Goal: Information Seeking & Learning: Learn about a topic

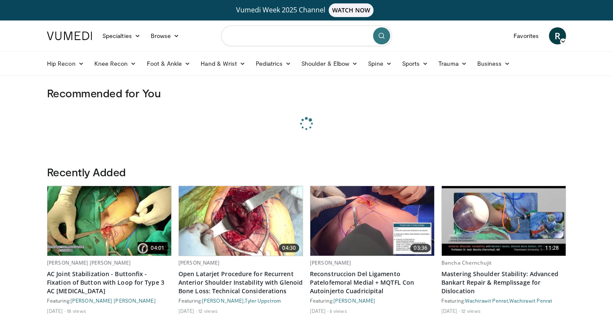
click at [254, 36] on input "Search topics, interventions" at bounding box center [306, 36] width 171 height 20
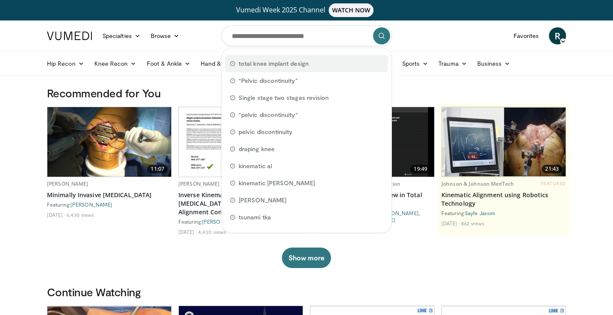
click at [268, 64] on span "total knee implant design" at bounding box center [273, 63] width 70 height 9
type input "**********"
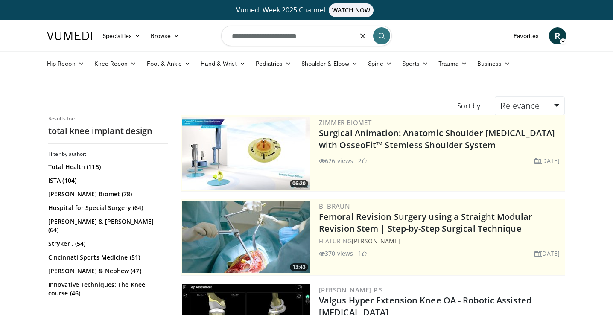
click at [315, 35] on input "**********" at bounding box center [306, 36] width 171 height 20
click at [264, 37] on input "**********" at bounding box center [306, 36] width 171 height 20
type input "**********"
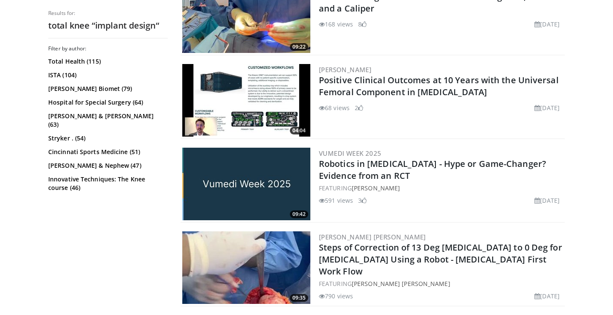
scroll to position [1998, 0]
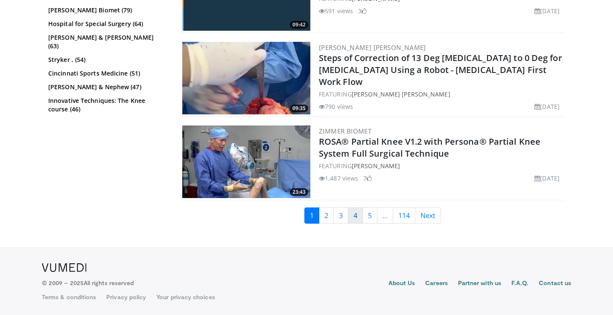
click at [356, 215] on link "4" at bounding box center [355, 215] width 15 height 16
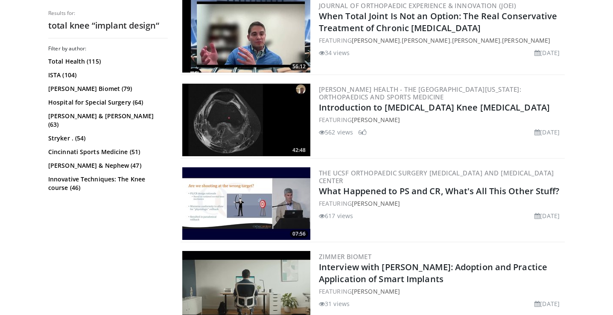
scroll to position [817, 0]
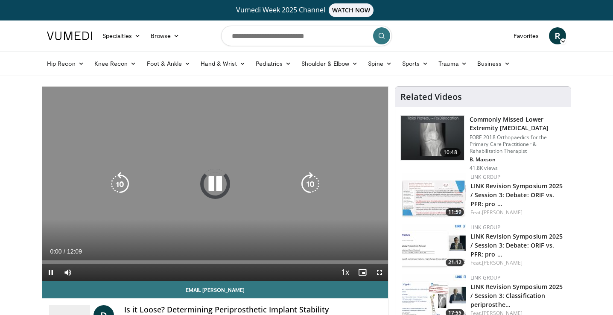
click at [218, 183] on icon "Video Player" at bounding box center [215, 184] width 24 height 24
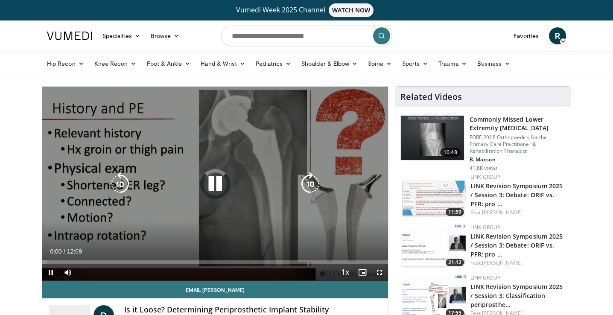
click at [215, 186] on icon "Video Player" at bounding box center [215, 184] width 24 height 24
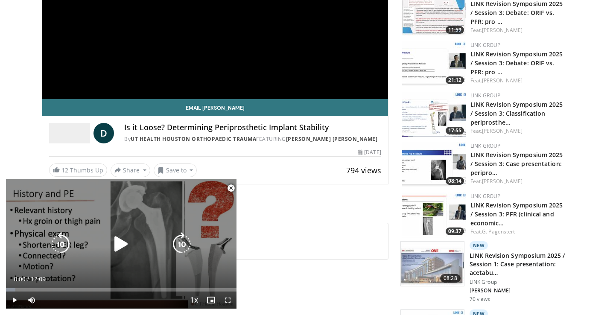
scroll to position [236, 0]
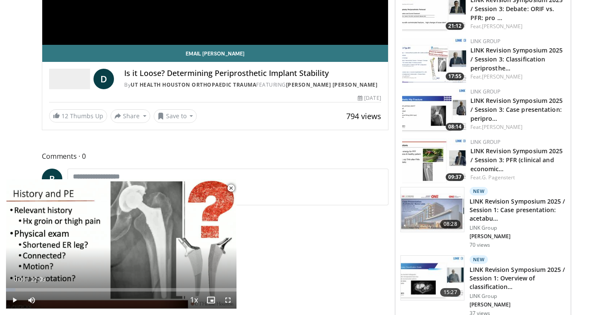
click at [232, 188] on span "Video Player" at bounding box center [230, 188] width 17 height 17
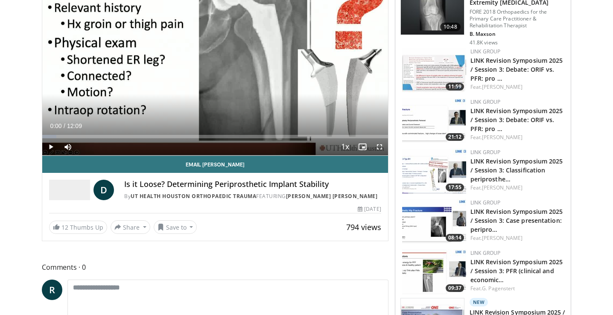
scroll to position [0, 0]
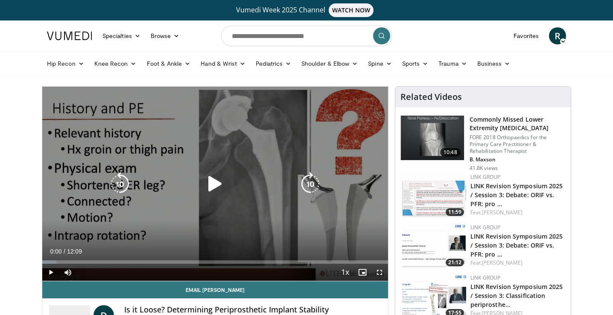
click at [219, 184] on icon "Video Player" at bounding box center [215, 184] width 24 height 24
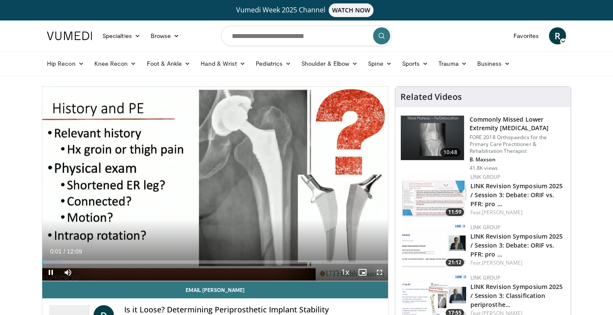
click at [380, 274] on span "Video Player" at bounding box center [379, 272] width 17 height 17
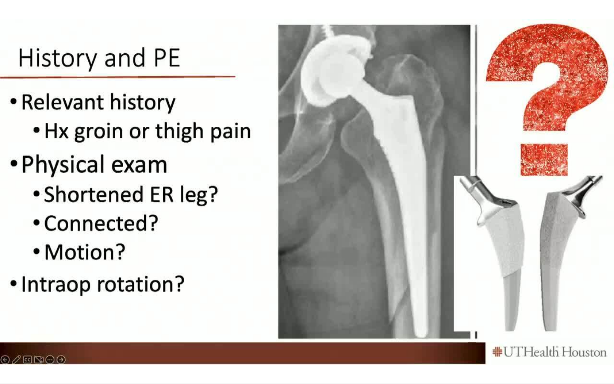
click at [382, 314] on div "10 seconds Tap to unmute" at bounding box center [307, 192] width 614 height 384
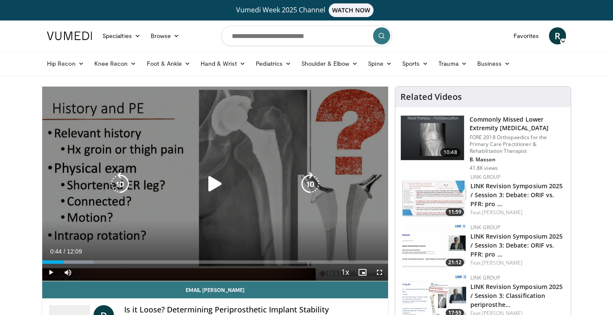
click at [222, 173] on icon "Video Player" at bounding box center [215, 184] width 24 height 24
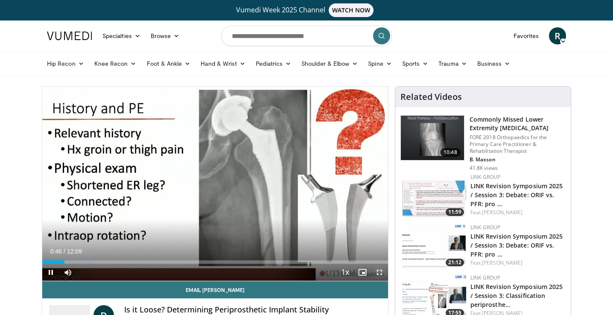
click at [376, 270] on span "Video Player" at bounding box center [379, 272] width 17 height 17
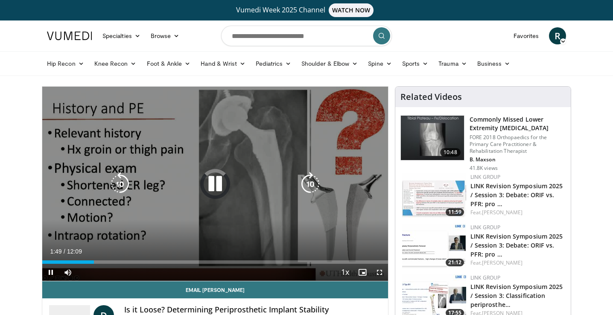
scroll to position [13, 0]
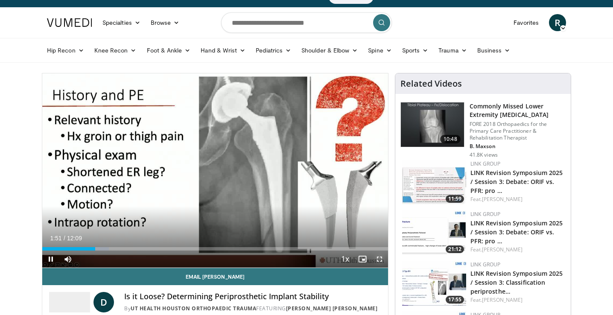
click at [379, 256] on span "Video Player" at bounding box center [379, 258] width 17 height 17
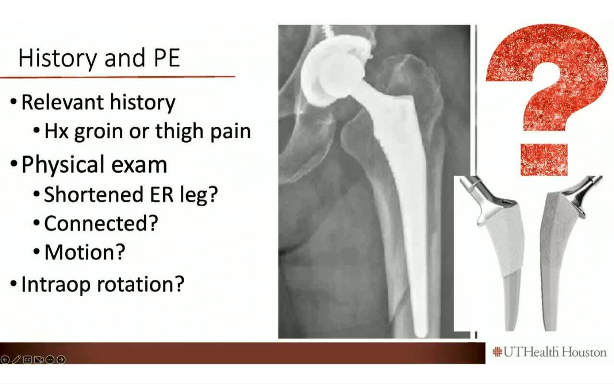
click at [286, 263] on div "10 seconds Tap to unmute" at bounding box center [307, 192] width 614 height 384
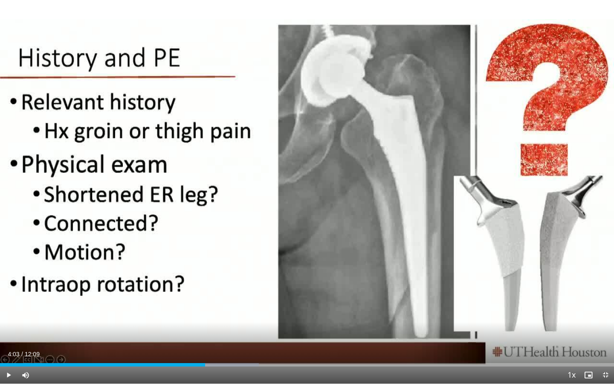
click at [286, 263] on div "10 seconds Tap to unmute" at bounding box center [307, 192] width 614 height 384
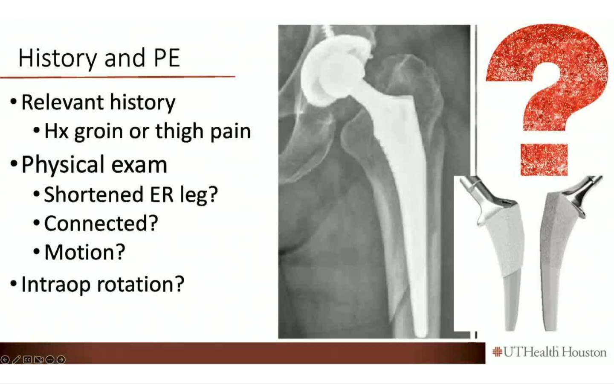
click at [286, 263] on div "10 seconds Tap to unmute" at bounding box center [307, 192] width 614 height 384
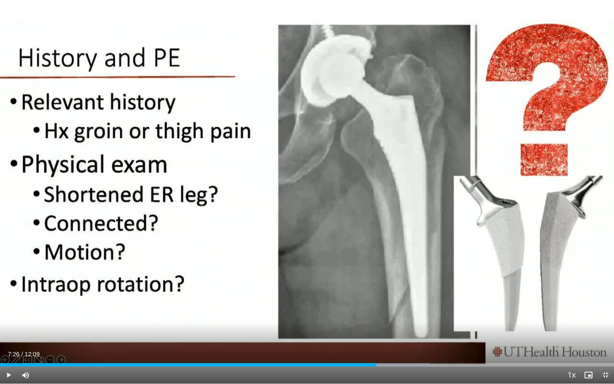
click at [286, 263] on div "10 seconds Tap to unmute" at bounding box center [307, 192] width 614 height 384
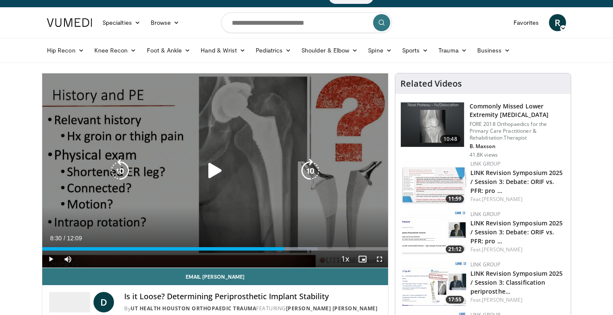
click at [246, 127] on div "10 seconds Tap to unmute" at bounding box center [215, 170] width 346 height 194
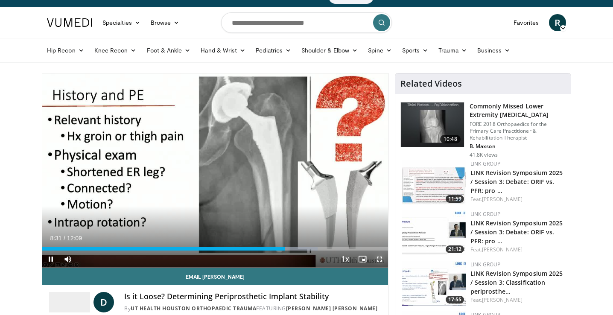
click at [377, 258] on span "Video Player" at bounding box center [379, 258] width 17 height 17
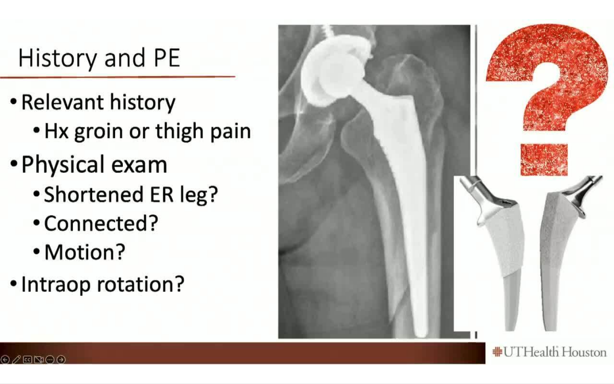
click at [259, 231] on div "10 seconds Tap to unmute" at bounding box center [307, 192] width 614 height 384
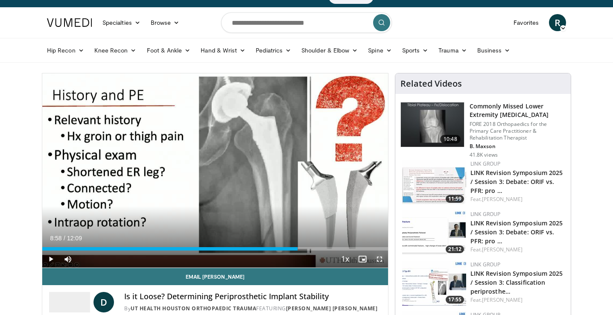
click at [381, 261] on span "Video Player" at bounding box center [379, 258] width 17 height 17
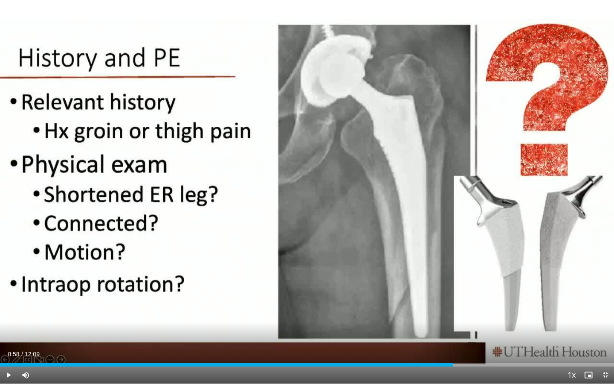
click at [306, 196] on div "10 seconds Tap to unmute" at bounding box center [307, 192] width 614 height 384
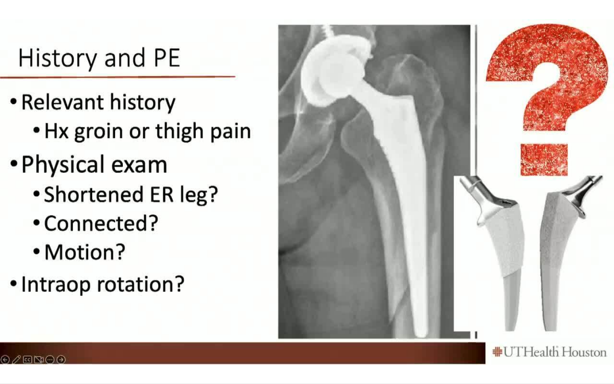
click at [370, 279] on div "10 seconds Tap to unmute" at bounding box center [307, 192] width 614 height 384
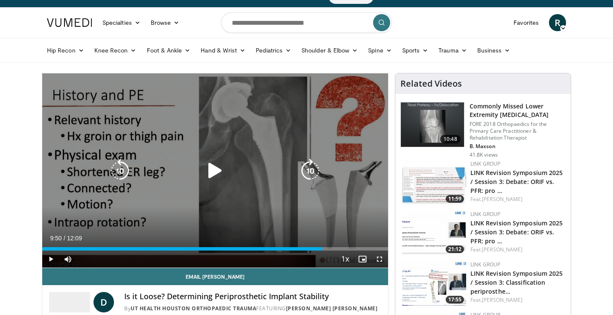
click at [220, 178] on icon "Video Player" at bounding box center [215, 171] width 24 height 24
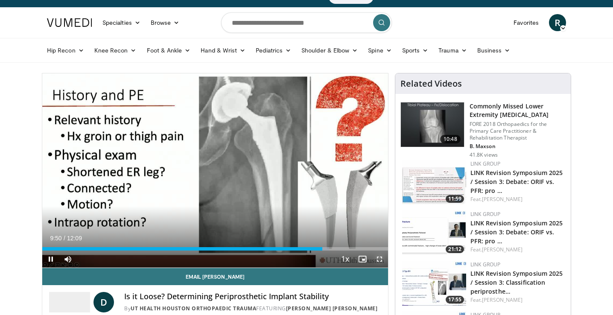
click at [378, 258] on span "Video Player" at bounding box center [379, 258] width 17 height 17
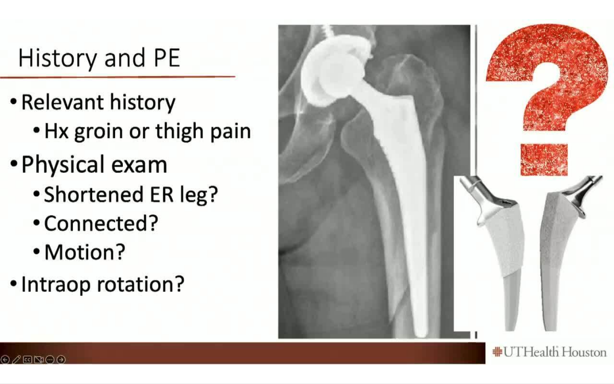
click at [380, 305] on div "10 seconds Tap to unmute" at bounding box center [307, 192] width 614 height 384
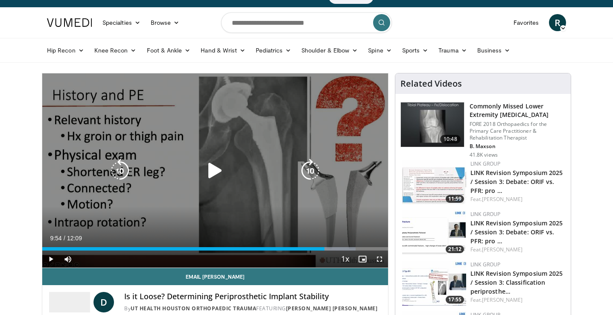
click at [187, 140] on div "10 seconds Tap to unmute" at bounding box center [215, 170] width 346 height 194
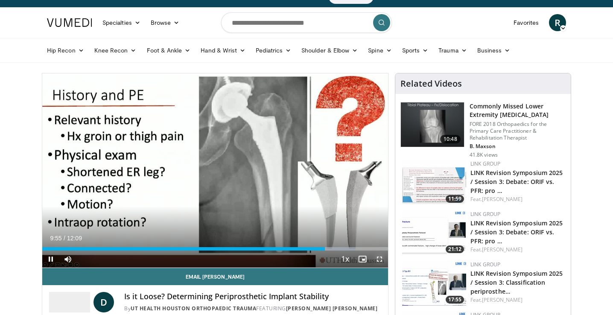
click at [381, 259] on span "Video Player" at bounding box center [379, 258] width 17 height 17
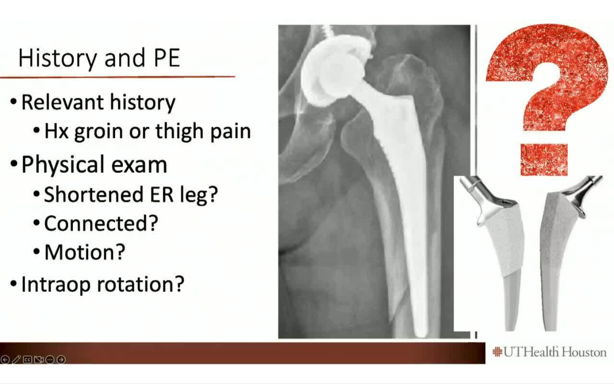
click at [232, 281] on div "10 seconds Tap to unmute" at bounding box center [307, 192] width 614 height 384
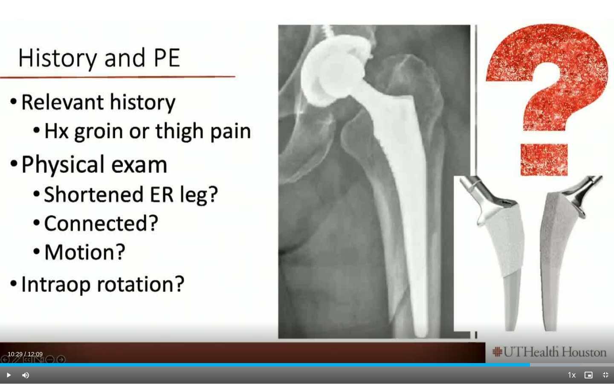
click at [232, 281] on div "10 seconds Tap to unmute" at bounding box center [307, 192] width 614 height 384
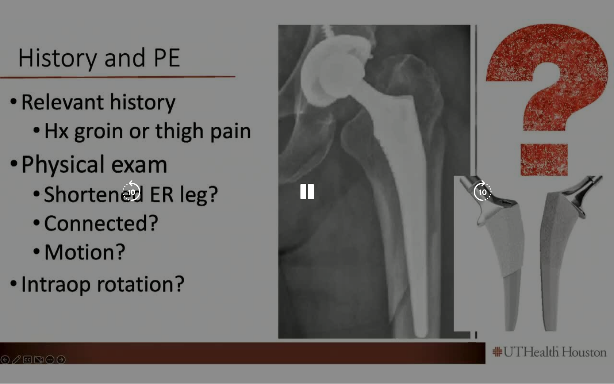
click at [240, 234] on div "10 seconds Tap to unmute" at bounding box center [307, 192] width 614 height 384
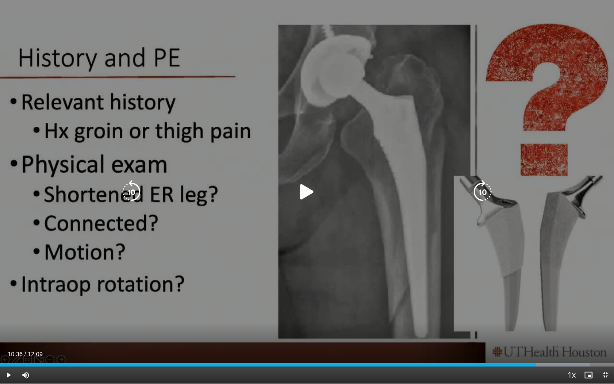
click at [300, 192] on icon "Video Player" at bounding box center [307, 192] width 24 height 24
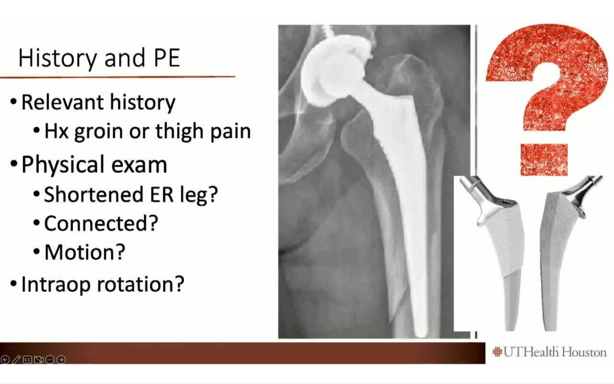
click at [300, 192] on div "10 seconds Tap to unmute" at bounding box center [307, 192] width 614 height 384
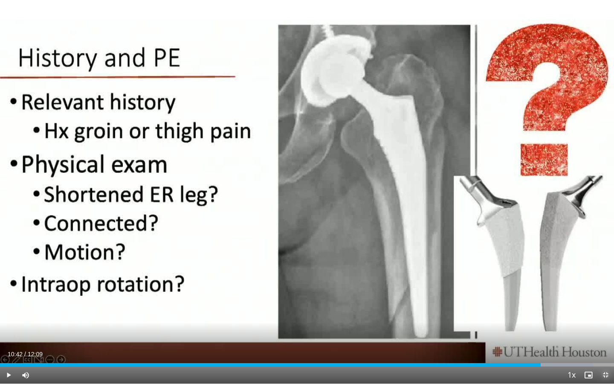
click at [606, 314] on span "Video Player" at bounding box center [605, 374] width 17 height 17
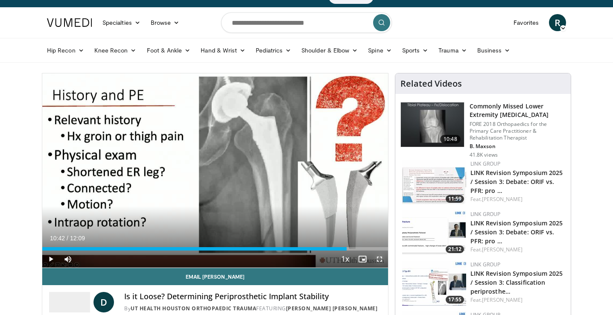
click at [375, 257] on span "Video Player" at bounding box center [379, 258] width 17 height 17
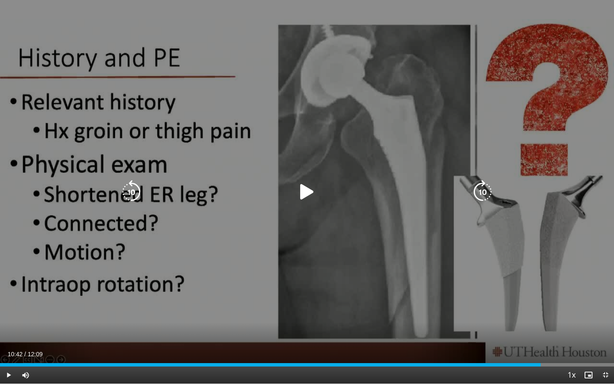
click at [310, 191] on icon "Video Player" at bounding box center [307, 192] width 24 height 24
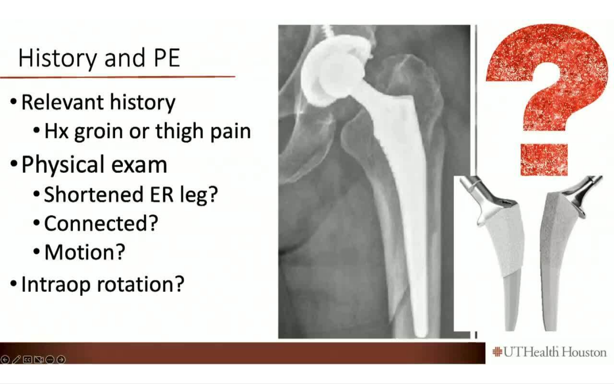
click at [310, 191] on div "10 seconds Tap to unmute" at bounding box center [307, 192] width 614 height 384
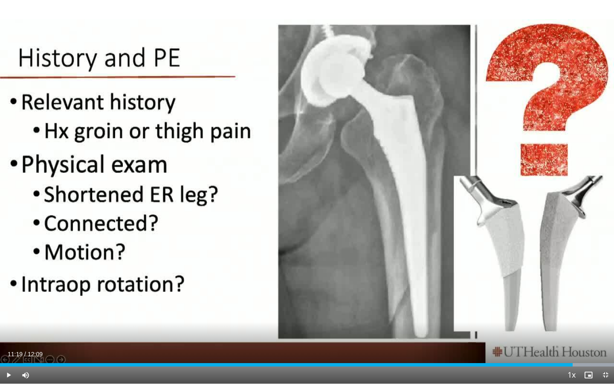
click at [310, 191] on div "10 seconds Tap to unmute" at bounding box center [307, 192] width 614 height 384
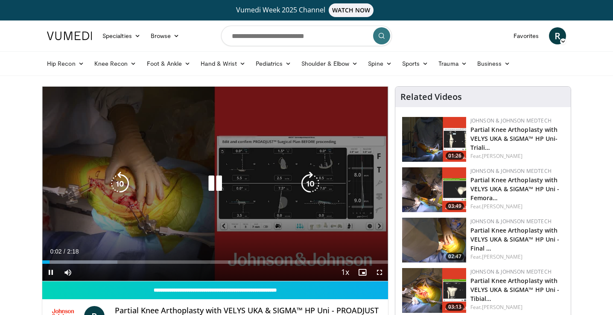
click at [203, 190] on div "Video Player" at bounding box center [214, 183] width 207 height 17
click at [215, 172] on icon "Video Player" at bounding box center [215, 184] width 24 height 24
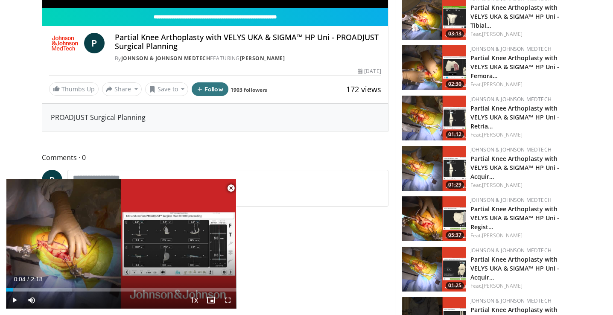
scroll to position [273, 0]
